Goal: Transaction & Acquisition: Purchase product/service

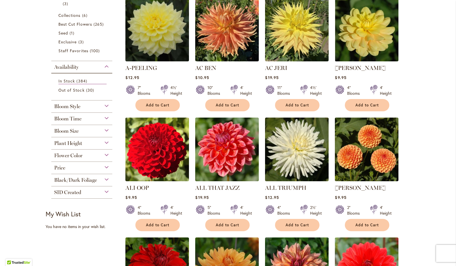
scroll to position [133, 0]
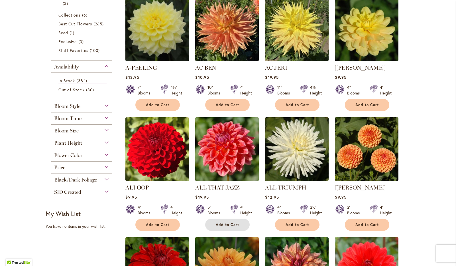
click at [227, 228] on button "Add to Cart" at bounding box center [227, 224] width 44 height 12
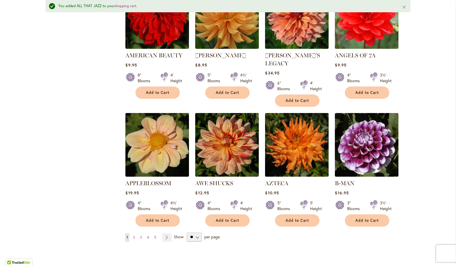
scroll to position [401, 0]
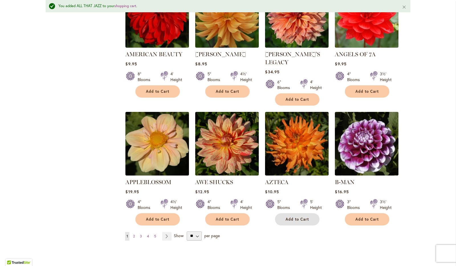
click at [291, 217] on span "Add to Cart" at bounding box center [297, 219] width 23 height 5
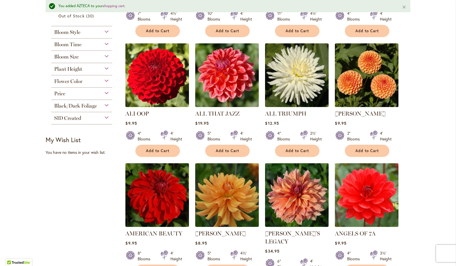
scroll to position [222, 0]
click at [364, 153] on button "Add to Cart" at bounding box center [367, 151] width 44 height 12
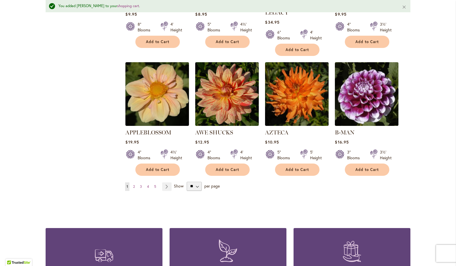
scroll to position [450, 0]
click at [163, 182] on link "Page Next" at bounding box center [166, 186] width 9 height 9
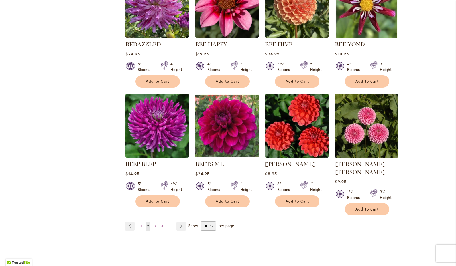
scroll to position [400, 0]
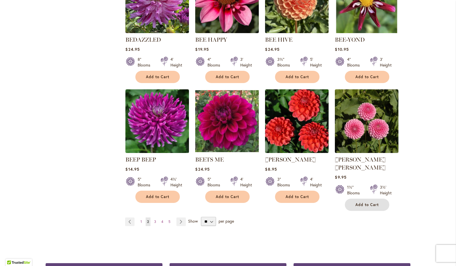
click at [363, 202] on span "Add to Cart" at bounding box center [367, 204] width 23 height 5
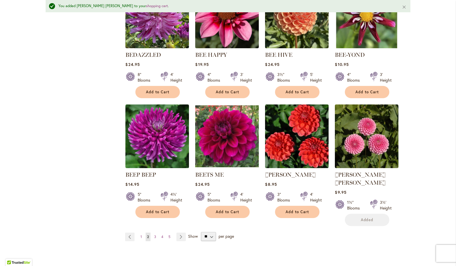
scroll to position [415, 0]
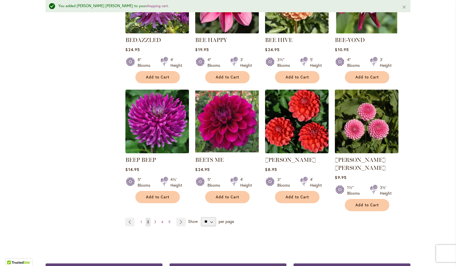
click at [176, 218] on link "Page Next" at bounding box center [180, 222] width 9 height 9
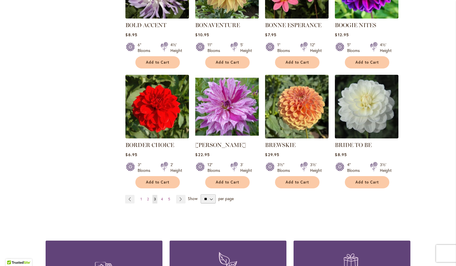
scroll to position [415, 0]
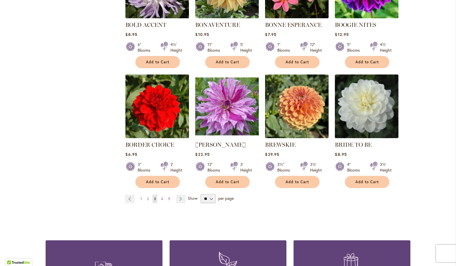
click at [178, 197] on link "Page Next" at bounding box center [180, 198] width 9 height 9
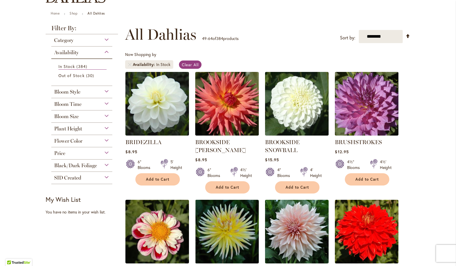
scroll to position [67, 0]
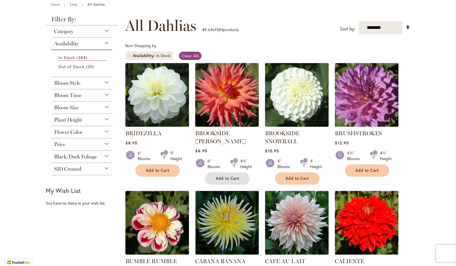
click at [224, 172] on button "Add to Cart" at bounding box center [227, 178] width 44 height 12
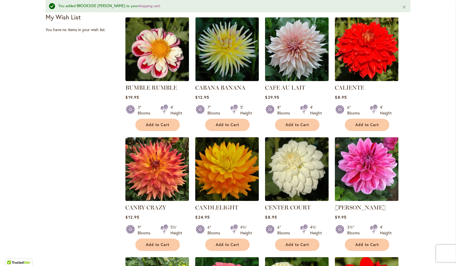
scroll to position [254, 0]
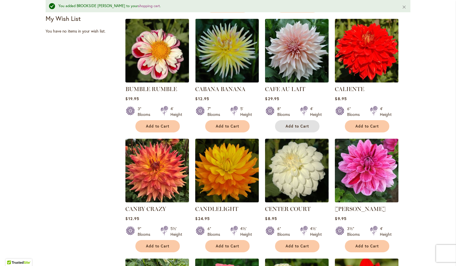
click at [298, 130] on button "Add to Cart" at bounding box center [297, 126] width 44 height 12
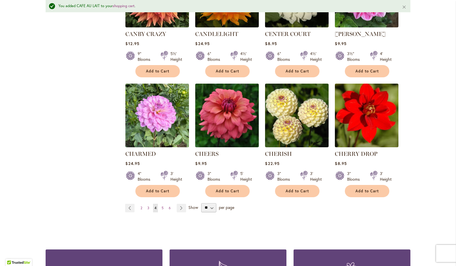
scroll to position [429, 0]
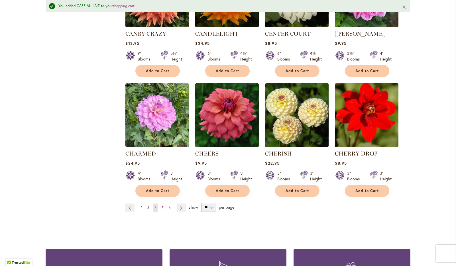
click at [177, 206] on link "Page Next" at bounding box center [181, 207] width 9 height 9
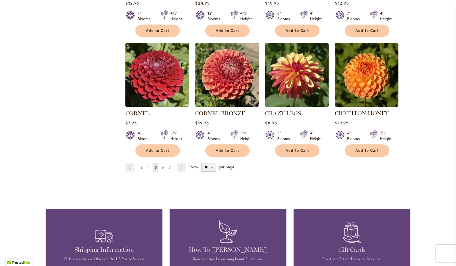
scroll to position [463, 0]
click at [181, 163] on link "Page Next" at bounding box center [181, 167] width 9 height 9
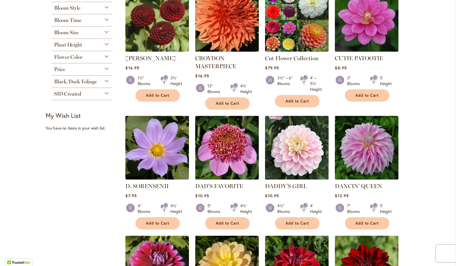
scroll to position [143, 0]
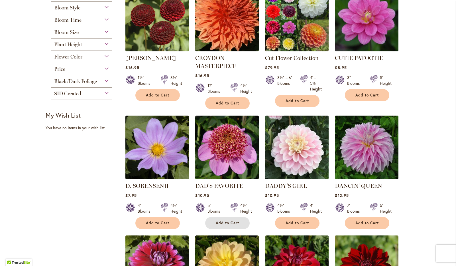
click at [216, 223] on span "Add to Cart" at bounding box center [227, 222] width 23 height 5
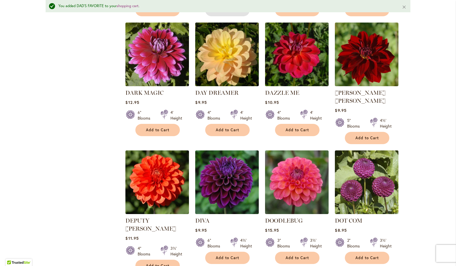
scroll to position [371, 0]
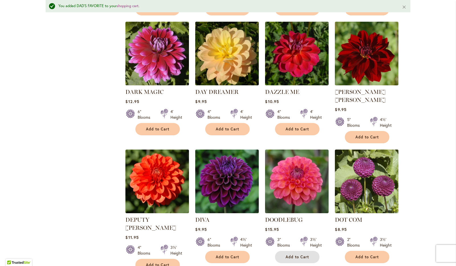
click at [275, 251] on button "Add to Cart" at bounding box center [297, 257] width 44 height 12
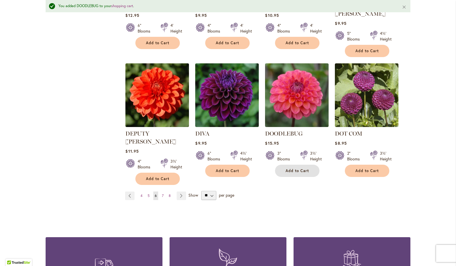
scroll to position [458, 0]
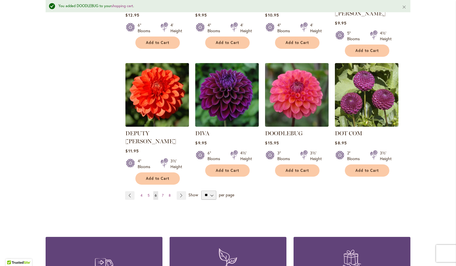
click at [177, 191] on link "Page Next" at bounding box center [181, 195] width 9 height 9
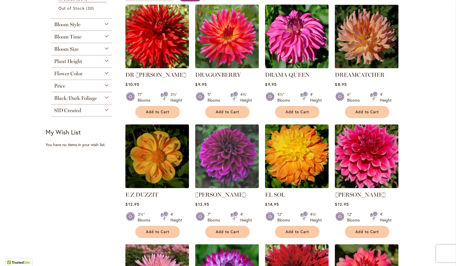
scroll to position [127, 0]
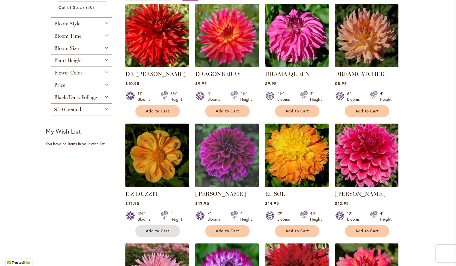
click at [163, 229] on span "Add to Cart" at bounding box center [157, 230] width 23 height 5
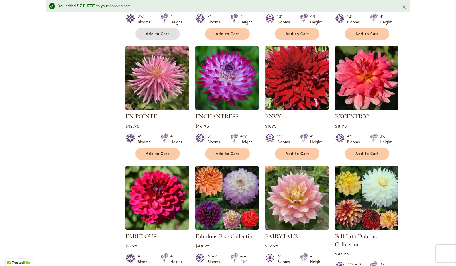
scroll to position [339, 0]
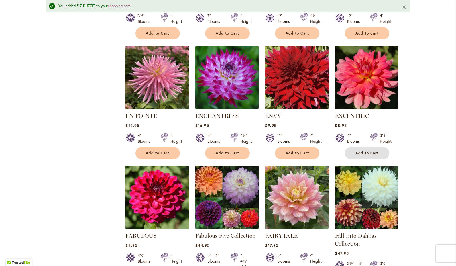
click at [350, 149] on button "Add to Cart" at bounding box center [367, 153] width 44 height 12
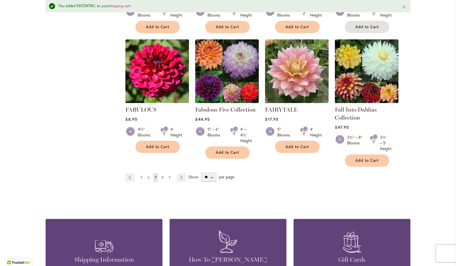
scroll to position [466, 0]
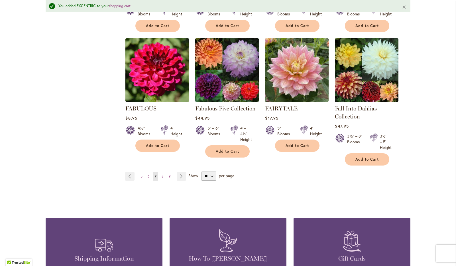
click at [181, 173] on link "Page Next" at bounding box center [181, 176] width 9 height 9
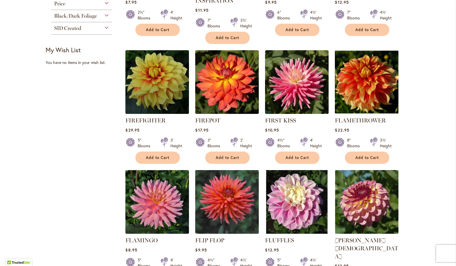
scroll to position [210, 0]
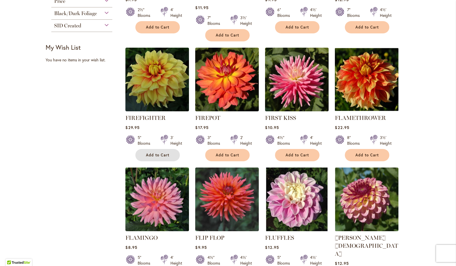
click at [153, 155] on span "Add to Cart" at bounding box center [157, 155] width 23 height 5
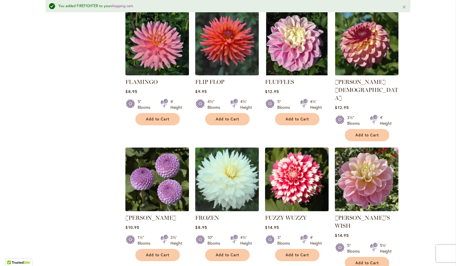
scroll to position [429, 0]
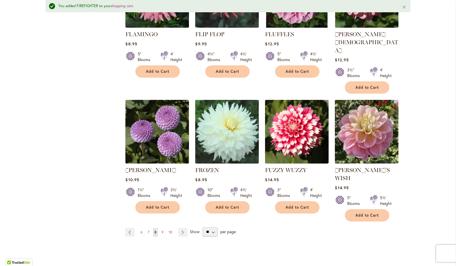
click at [182, 228] on link "Page Next" at bounding box center [182, 232] width 9 height 9
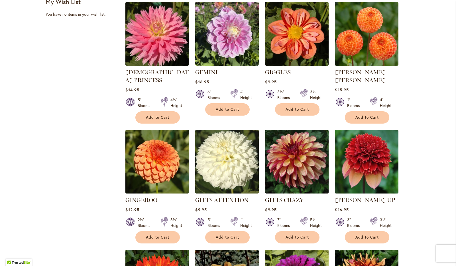
scroll to position [258, 0]
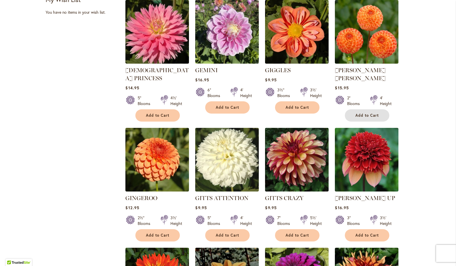
click at [352, 109] on button "Add to Cart" at bounding box center [367, 115] width 44 height 12
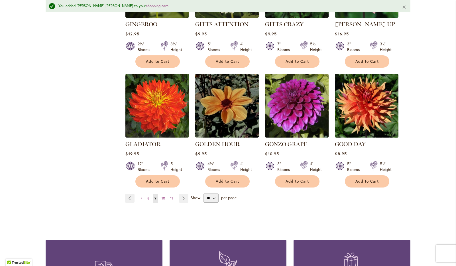
scroll to position [455, 0]
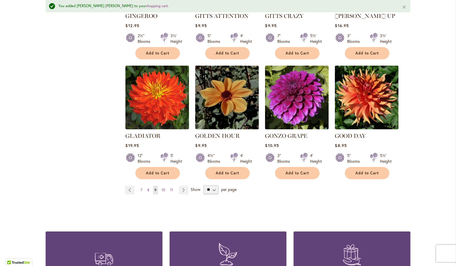
click at [183, 186] on link "Page Next" at bounding box center [183, 190] width 9 height 9
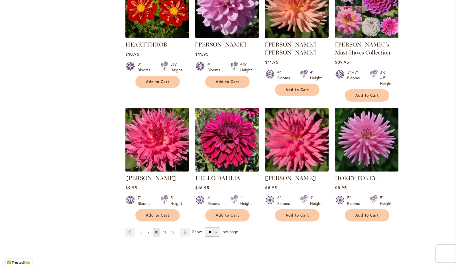
scroll to position [405, 0]
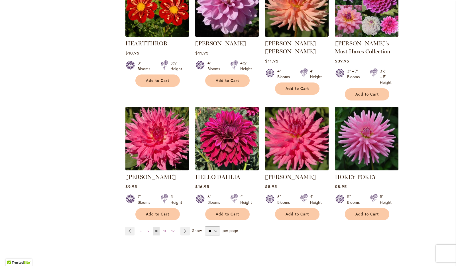
click at [184, 233] on link "Page Next" at bounding box center [184, 231] width 9 height 9
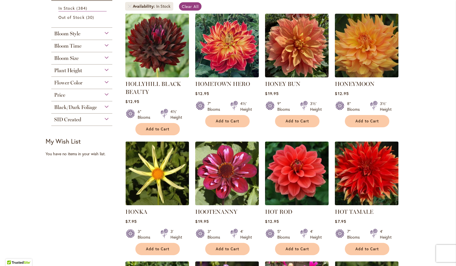
scroll to position [118, 0]
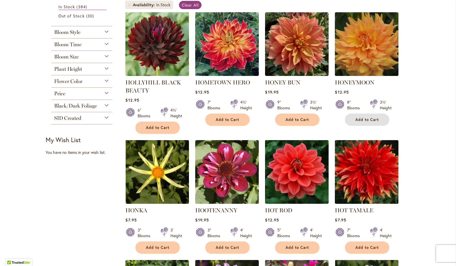
click at [355, 123] on button "Add to Cart" at bounding box center [367, 119] width 44 height 12
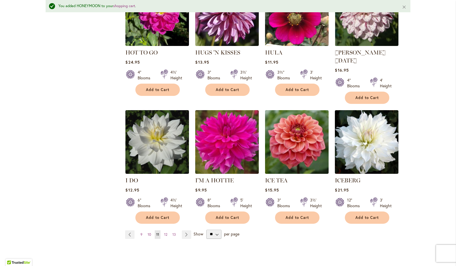
scroll to position [411, 0]
click at [185, 230] on link "Page Next" at bounding box center [186, 234] width 9 height 9
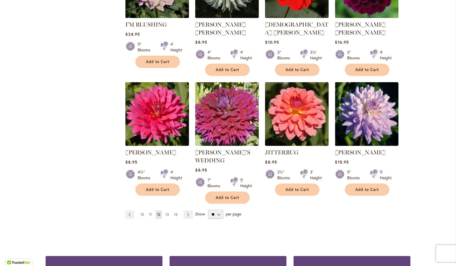
scroll to position [421, 0]
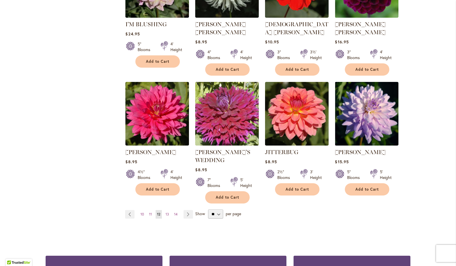
click at [184, 210] on link "Page Next" at bounding box center [188, 214] width 9 height 9
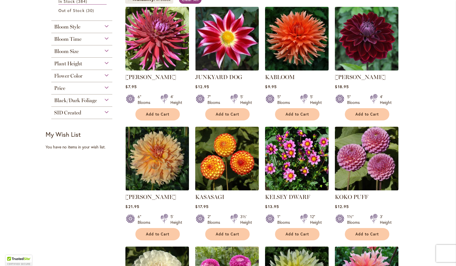
scroll to position [125, 0]
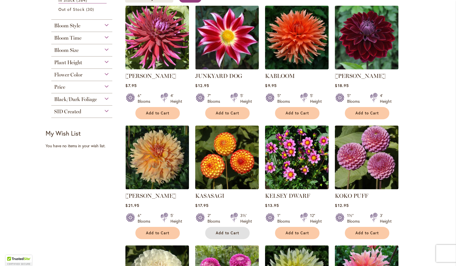
click at [216, 229] on button "Add to Cart" at bounding box center [227, 233] width 44 height 12
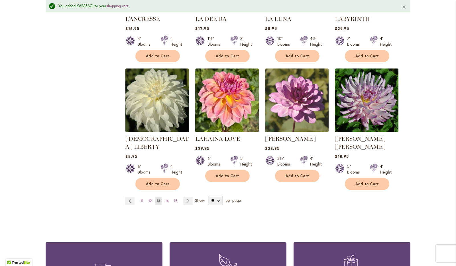
scroll to position [436, 0]
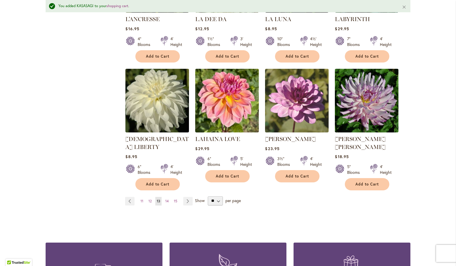
click at [187, 197] on link "Page Next" at bounding box center [187, 201] width 9 height 9
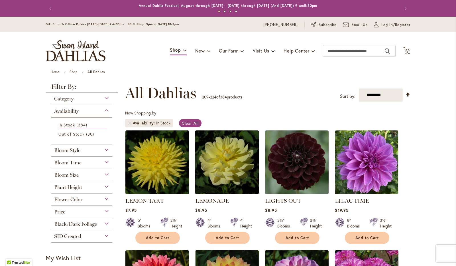
scroll to position [54, 0]
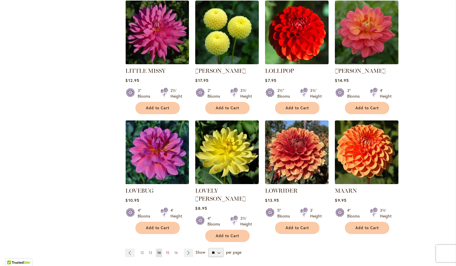
scroll to position [390, 0]
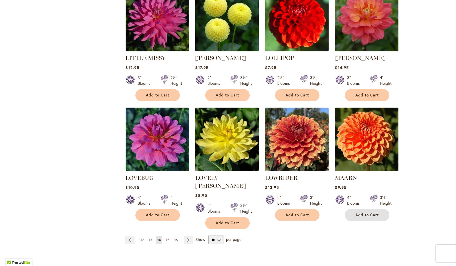
click at [350, 209] on button "Add to Cart" at bounding box center [367, 215] width 44 height 12
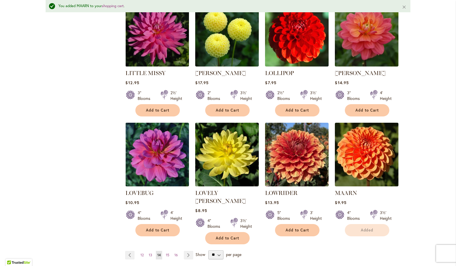
click at [188, 251] on link "Page Next" at bounding box center [188, 255] width 9 height 9
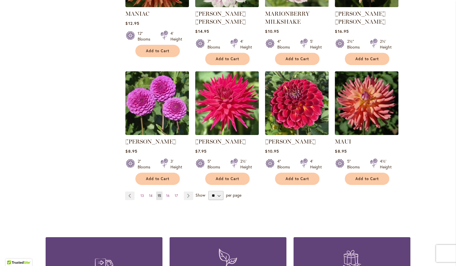
scroll to position [427, 0]
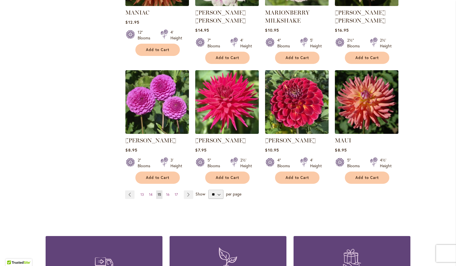
click at [184, 191] on link "Page Next" at bounding box center [188, 194] width 9 height 9
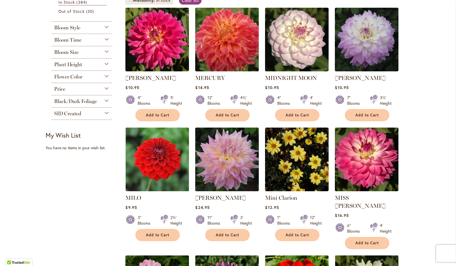
scroll to position [123, 0]
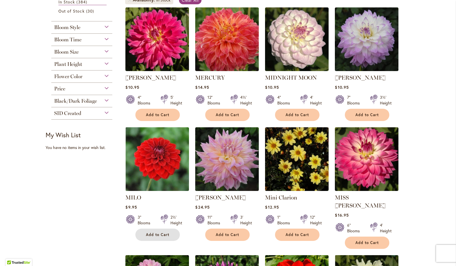
click at [158, 233] on span "Add to Cart" at bounding box center [157, 234] width 23 height 5
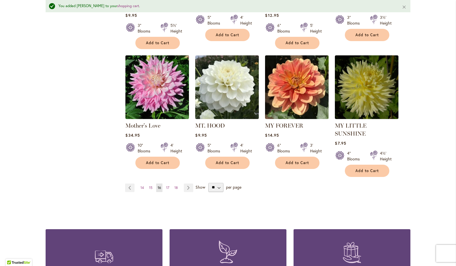
scroll to position [466, 0]
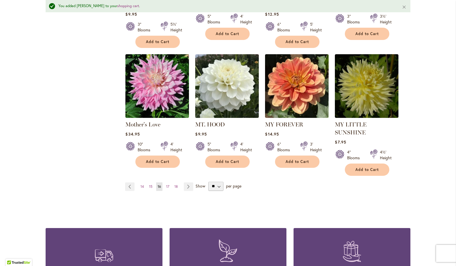
click at [189, 182] on link "Page Next" at bounding box center [188, 186] width 9 height 9
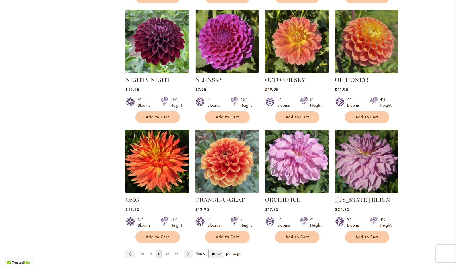
scroll to position [360, 0]
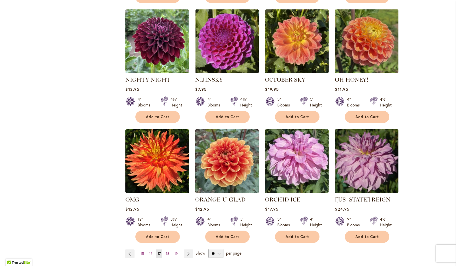
click at [185, 251] on link "Page Next" at bounding box center [188, 253] width 9 height 9
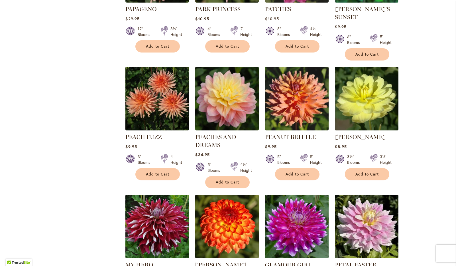
scroll to position [311, 0]
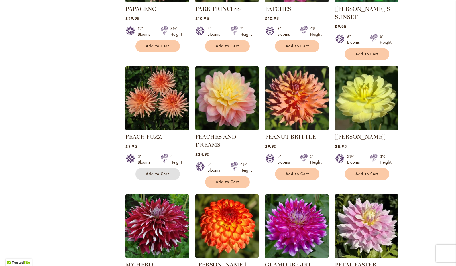
click at [156, 170] on button "Add to Cart" at bounding box center [157, 174] width 44 height 12
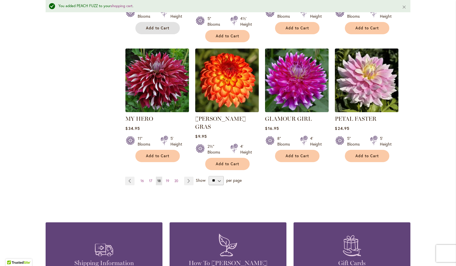
scroll to position [473, 0]
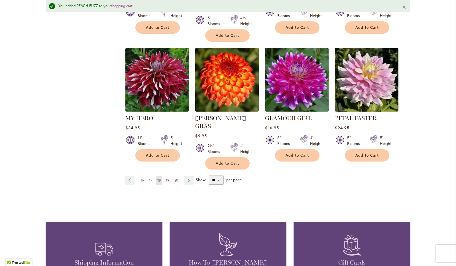
click at [185, 176] on link "Page Next" at bounding box center [188, 180] width 9 height 9
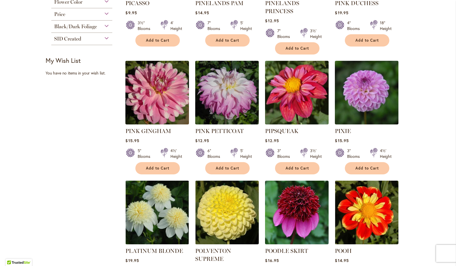
scroll to position [198, 0]
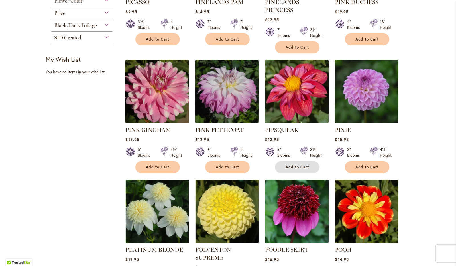
click at [286, 165] on span "Add to Cart" at bounding box center [297, 167] width 23 height 5
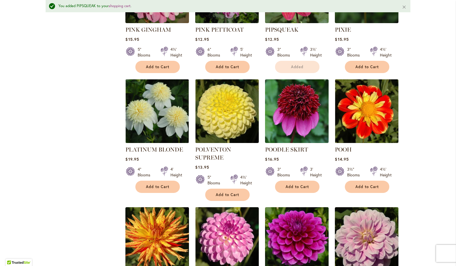
scroll to position [483, 0]
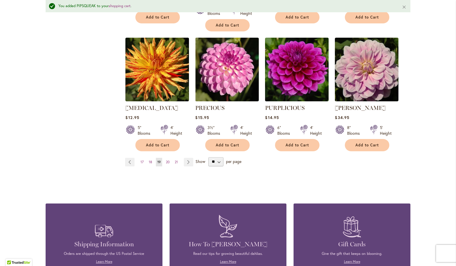
click at [192, 158] on ul "Page Previous Page 17 Page 18 You're currently reading page 19 Page 20 Page 21 …" at bounding box center [160, 162] width 70 height 9
click at [190, 158] on link "Page Next" at bounding box center [188, 162] width 9 height 9
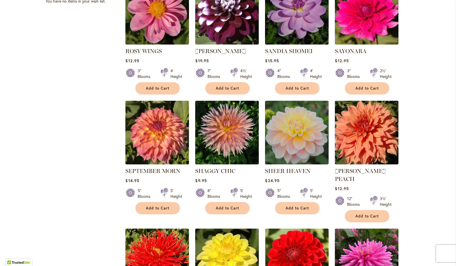
scroll to position [269, 0]
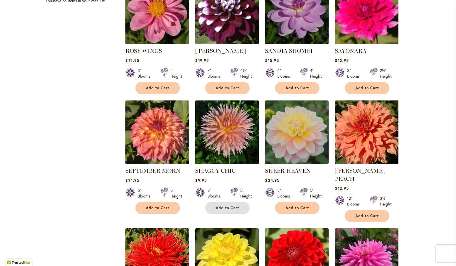
click at [216, 205] on span "Add to Cart" at bounding box center [227, 207] width 23 height 5
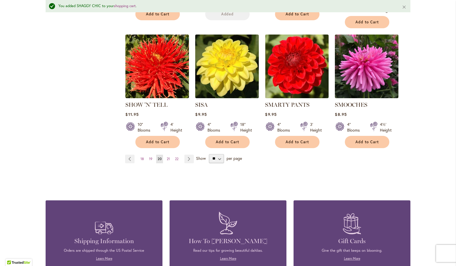
scroll to position [493, 0]
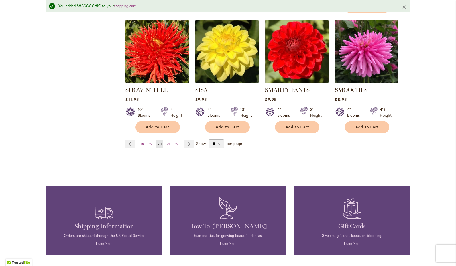
click at [185, 140] on link "Page Next" at bounding box center [188, 144] width 9 height 9
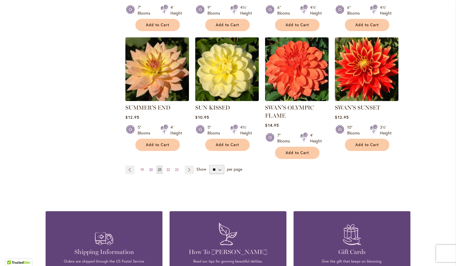
scroll to position [453, 0]
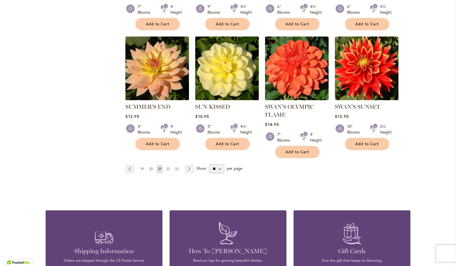
click at [189, 168] on link "Page Next" at bounding box center [189, 169] width 9 height 9
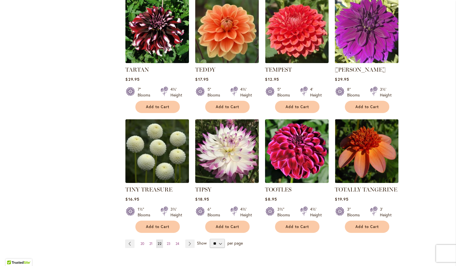
scroll to position [371, 0]
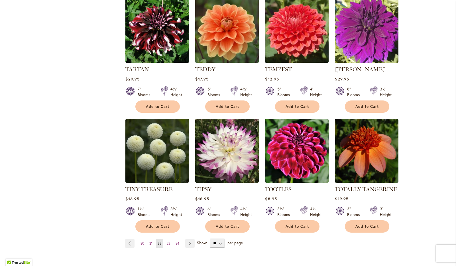
click at [188, 242] on link "Page Next" at bounding box center [189, 243] width 9 height 9
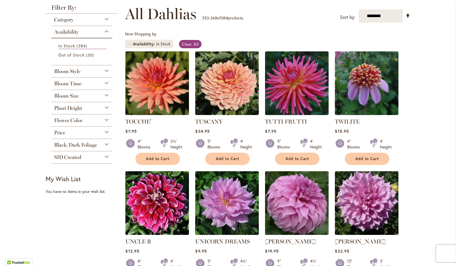
scroll to position [78, 0]
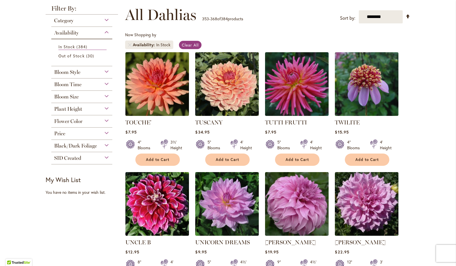
click at [68, 83] on span "Bloom Time" at bounding box center [67, 84] width 27 height 6
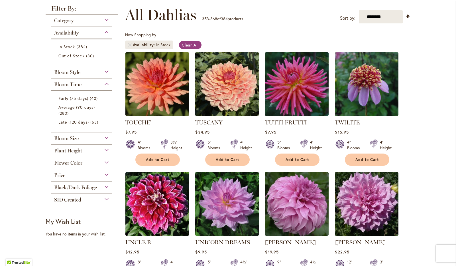
click at [68, 83] on span "Bloom Time" at bounding box center [67, 84] width 27 height 6
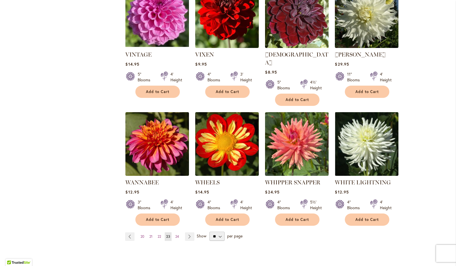
scroll to position [387, 0]
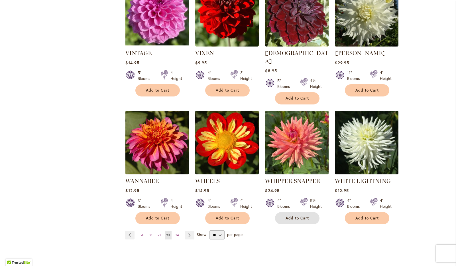
click at [289, 212] on button "Add to Cart" at bounding box center [297, 218] width 44 height 12
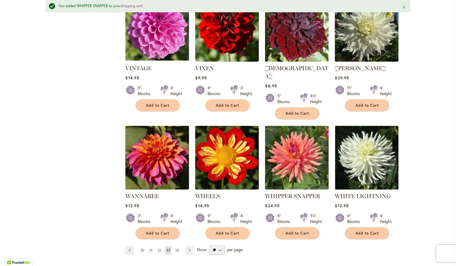
click at [175, 248] on span "24" at bounding box center [177, 250] width 4 height 4
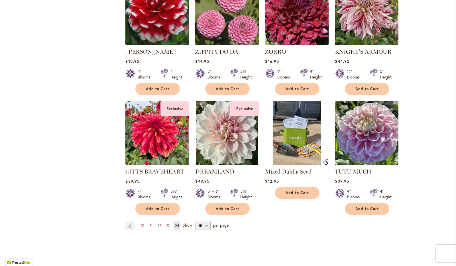
scroll to position [389, 0]
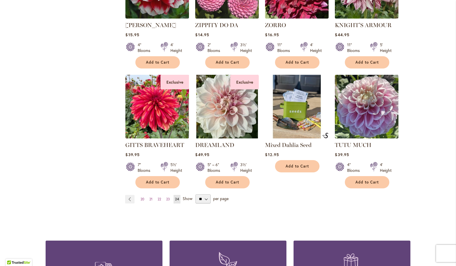
click at [170, 162] on div "5½' Height" at bounding box center [176, 167] width 12 height 11
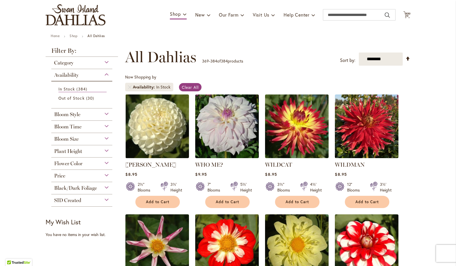
scroll to position [0, 0]
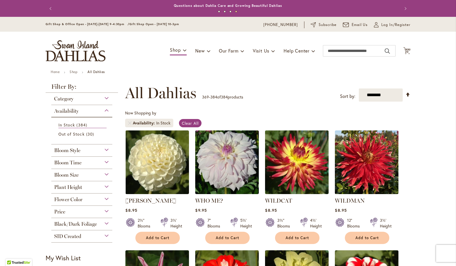
click at [405, 53] on span "20" at bounding box center [407, 52] width 4 height 4
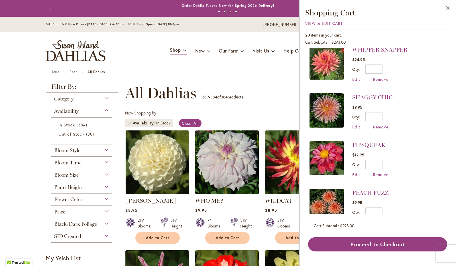
scroll to position [7, 0]
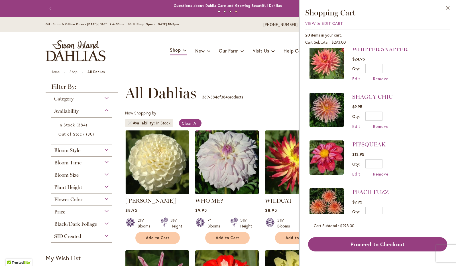
click at [327, 65] on img at bounding box center [327, 62] width 34 height 34
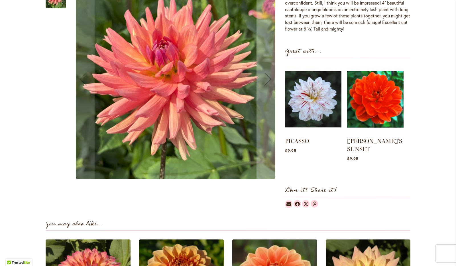
scroll to position [232, 0]
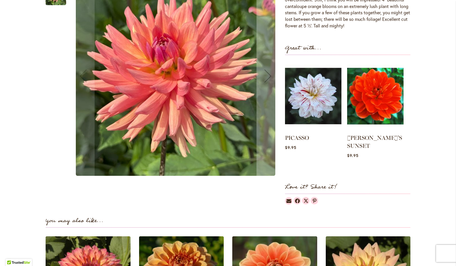
click at [374, 137] on link "PATRICIA ANN'S SUNSET" at bounding box center [374, 141] width 55 height 15
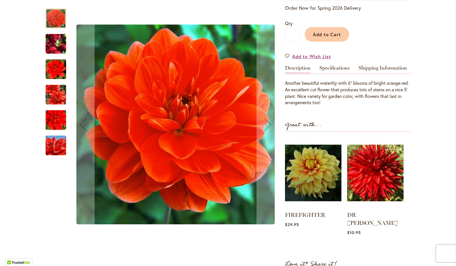
scroll to position [142, 0]
click at [51, 48] on img "PATRICIA ANN'S SUNSET" at bounding box center [55, 44] width 41 height 31
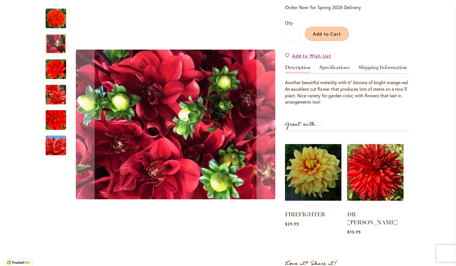
click at [54, 67] on img "PATRICIA ANN'S SUNSET" at bounding box center [56, 69] width 21 height 21
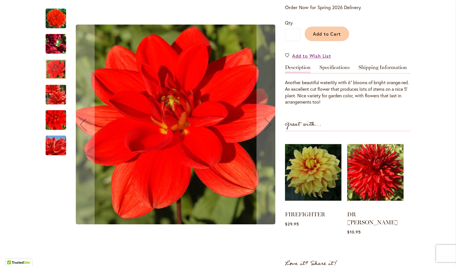
click at [53, 83] on div "PATRICIA ANN'S SUNSET" at bounding box center [59, 91] width 26 height 25
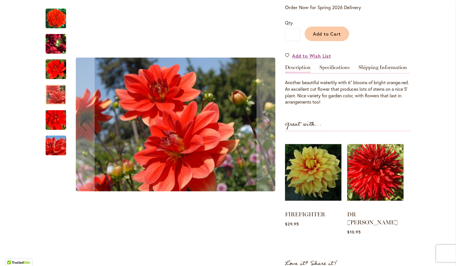
click at [56, 129] on img "PATRICIA ANN'S SUNSET" at bounding box center [55, 119] width 41 height 27
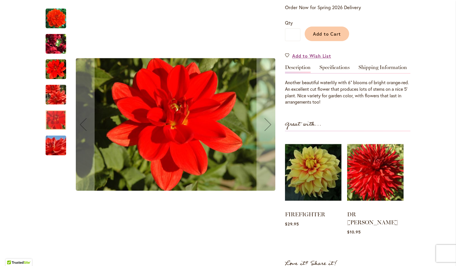
click at [54, 150] on img "PATRICIA ANN'S SUNSET" at bounding box center [55, 145] width 41 height 27
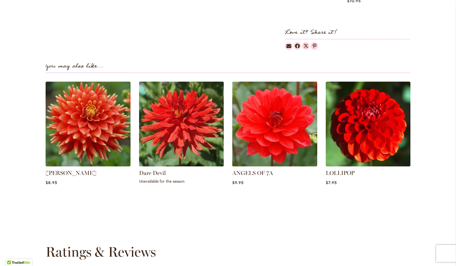
scroll to position [373, 0]
click at [376, 102] on img at bounding box center [368, 123] width 85 height 85
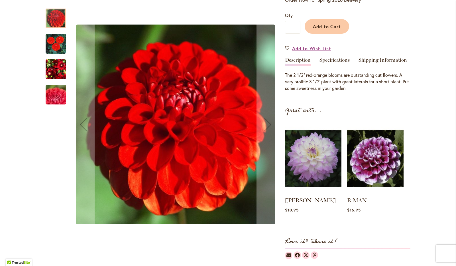
scroll to position [133, 0]
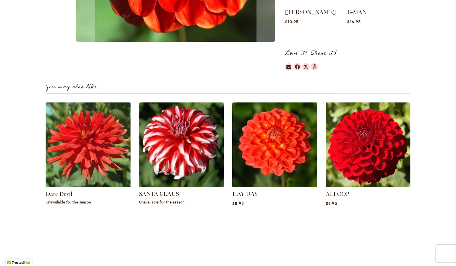
drag, startPoint x: 0, startPoint y: 0, endPoint x: 376, endPoint y: 102, distance: 389.7
click at [376, 102] on div "You may also like... Dare Devil Unavailable for the season" at bounding box center [228, 150] width 365 height 148
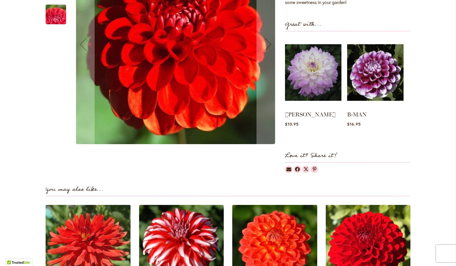
scroll to position [0, 0]
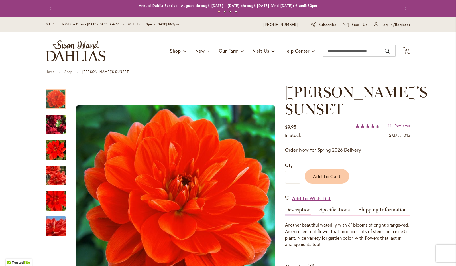
click at [403, 47] on icon "Cart .cls-1 { fill: #231f20; }" at bounding box center [406, 50] width 7 height 7
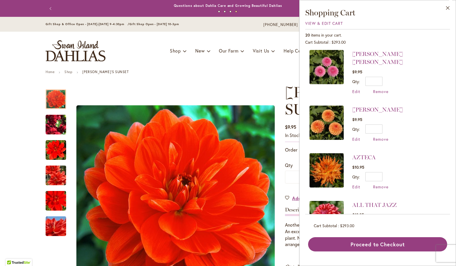
scroll to position [779, 0]
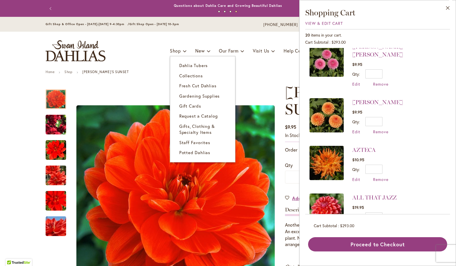
click at [171, 50] on span "Shop" at bounding box center [175, 51] width 11 height 6
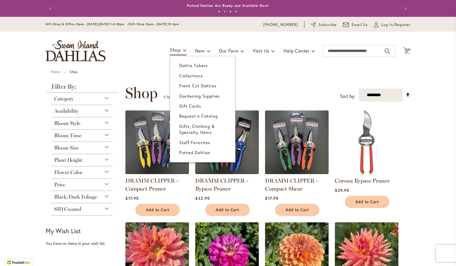
click at [180, 64] on span "Dahlia Tubers" at bounding box center [193, 65] width 29 height 6
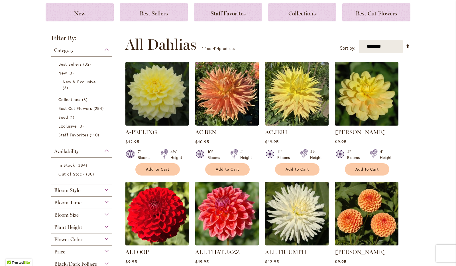
scroll to position [82, 0]
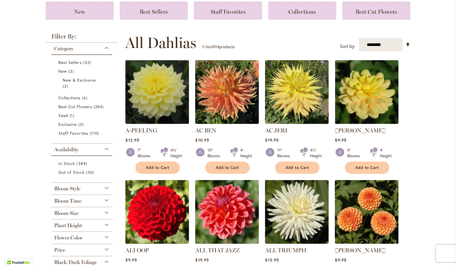
click at [88, 236] on div "Flower Color" at bounding box center [81, 236] width 61 height 9
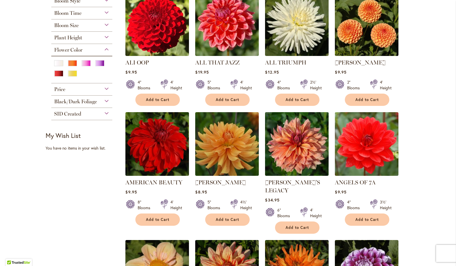
scroll to position [270, 0]
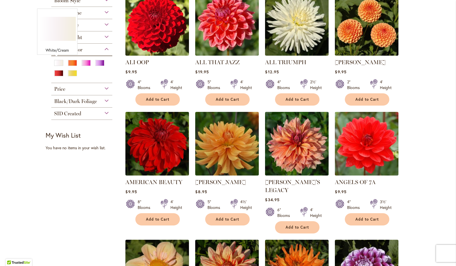
click at [56, 64] on div "White/Cream" at bounding box center [58, 63] width 9 height 6
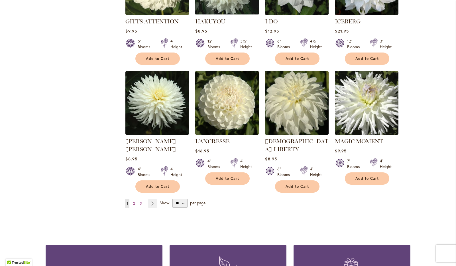
scroll to position [452, 0]
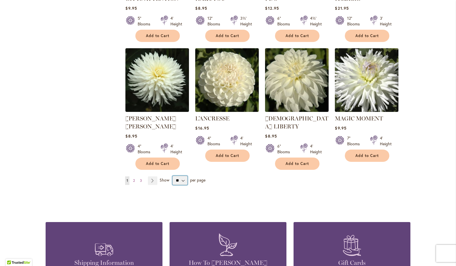
click at [176, 176] on select "** ** ** **" at bounding box center [179, 180] width 15 height 9
select select "**"
click at [172, 176] on select "** ** ** **" at bounding box center [179, 180] width 15 height 9
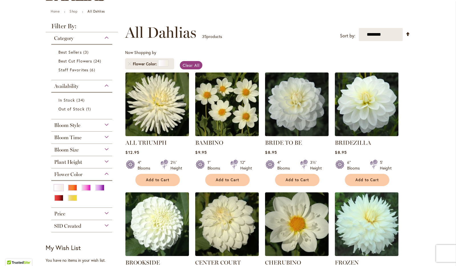
scroll to position [60, 0]
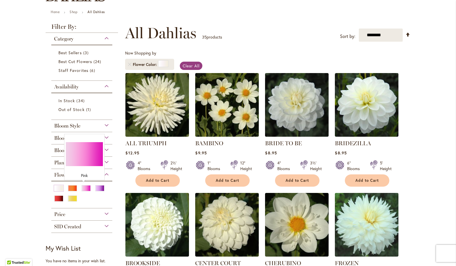
click at [83, 187] on div "Pink" at bounding box center [86, 188] width 9 height 6
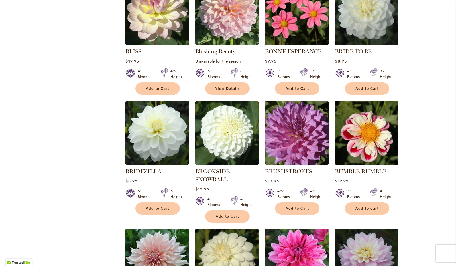
scroll to position [399, 0]
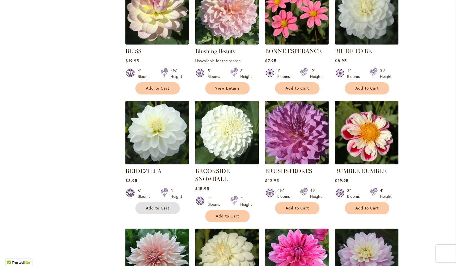
click at [165, 203] on button "Add to Cart" at bounding box center [157, 208] width 44 height 12
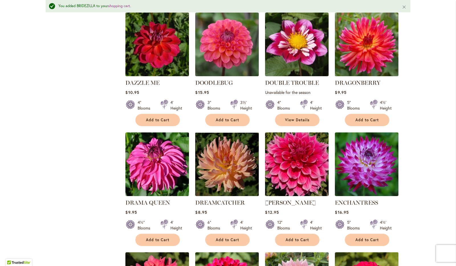
scroll to position [1134, 0]
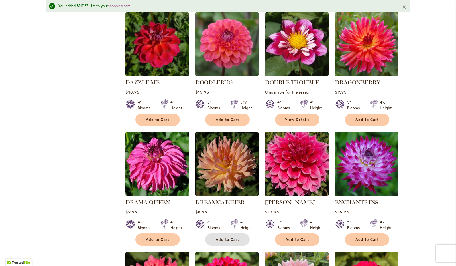
click at [211, 233] on button "Add to Cart" at bounding box center [227, 239] width 44 height 12
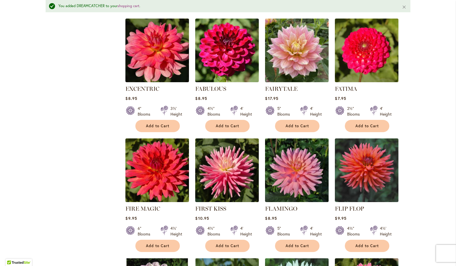
scroll to position [1369, 0]
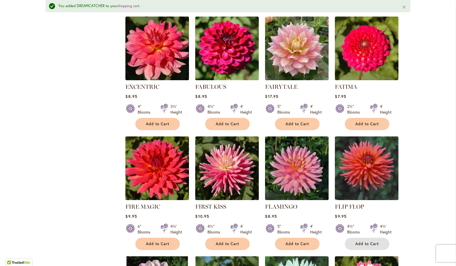
click at [352, 237] on button "Add to Cart" at bounding box center [367, 243] width 44 height 12
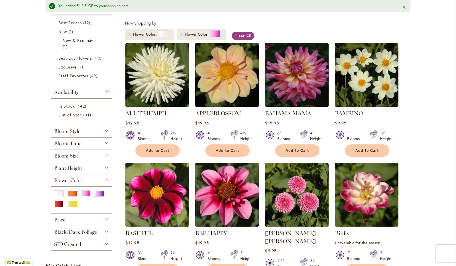
scroll to position [0, 0]
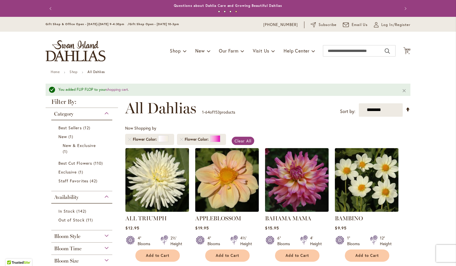
click at [404, 52] on span "23 23 items" at bounding box center [407, 51] width 6 height 3
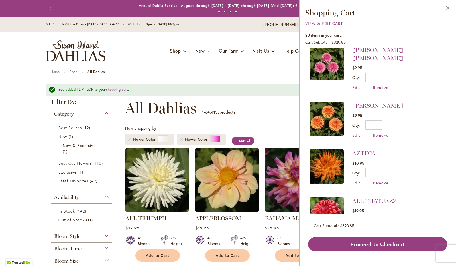
scroll to position [921, 0]
